Goal: Find specific page/section: Find specific page/section

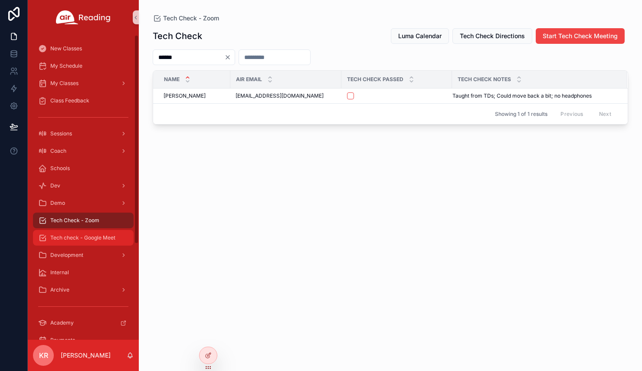
drag, startPoint x: 0, startPoint y: 0, endPoint x: 93, endPoint y: 237, distance: 254.9
click at [93, 237] on span "Tech check - Google Meet" at bounding box center [82, 237] width 65 height 7
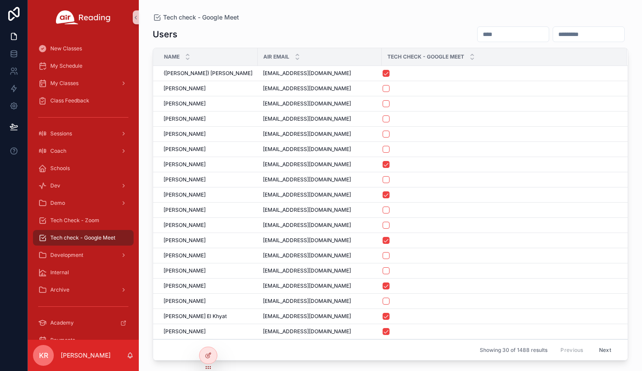
click at [477, 30] on input "scrollable content" at bounding box center [512, 34] width 71 height 12
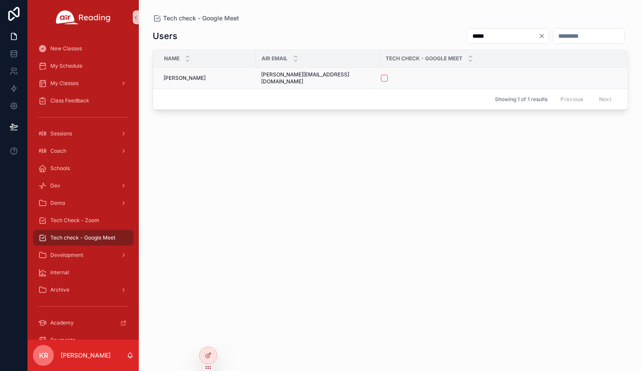
type input "*****"
click at [381, 75] on button "scrollable content" at bounding box center [384, 78] width 7 height 7
drag, startPoint x: 85, startPoint y: 222, endPoint x: 81, endPoint y: 232, distance: 11.3
click at [85, 222] on span "Tech Check - Zoom" at bounding box center [74, 220] width 49 height 7
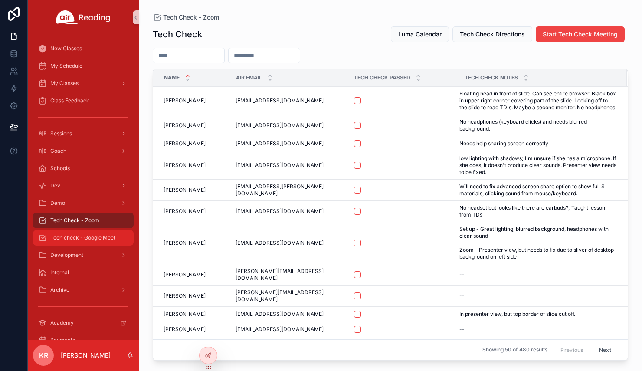
click at [77, 242] on div "Tech check - Google Meet" at bounding box center [83, 238] width 90 height 14
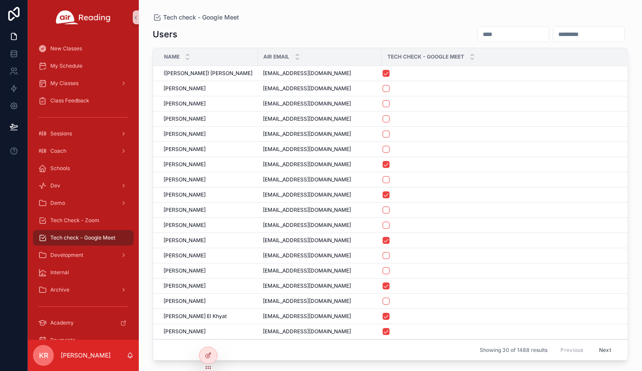
click at [477, 41] on div "scrollable content" at bounding box center [513, 34] width 72 height 16
click at [477, 39] on input "scrollable content" at bounding box center [512, 34] width 71 height 12
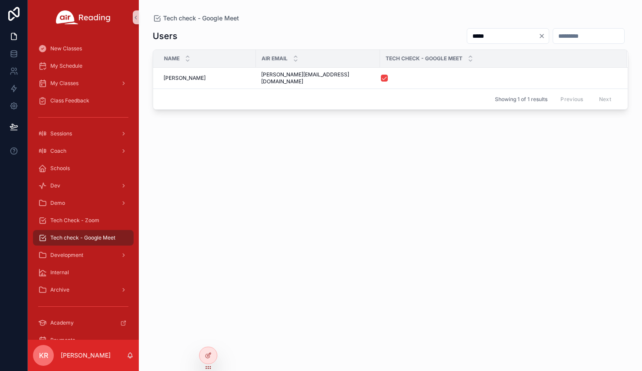
type input "*****"
click at [538, 35] on icon "Clear" at bounding box center [541, 36] width 7 height 7
